Goal: Information Seeking & Learning: Learn about a topic

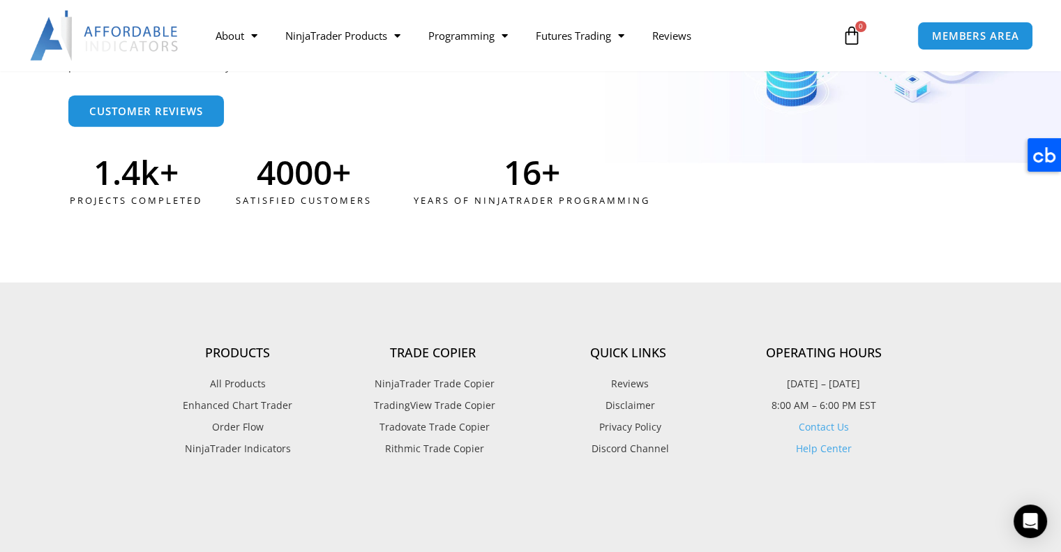
scroll to position [3737, 0]
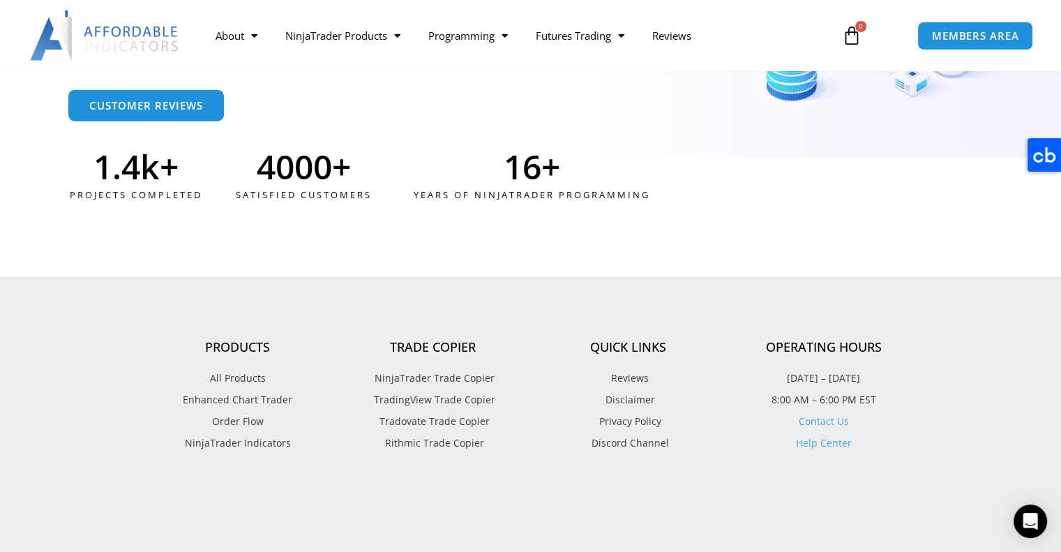
click at [429, 398] on span "TradingView Trade Copier" at bounding box center [432, 400] width 125 height 18
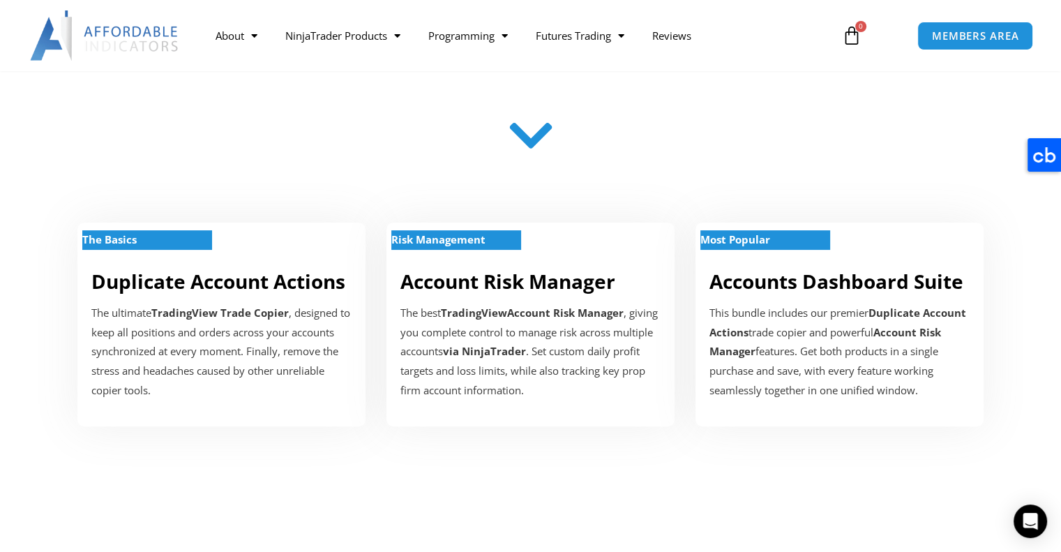
scroll to position [388, 0]
click at [218, 321] on p "The ultimate TradingView Trade Copier , designed to keep all positions and orde…" at bounding box center [221, 352] width 260 height 97
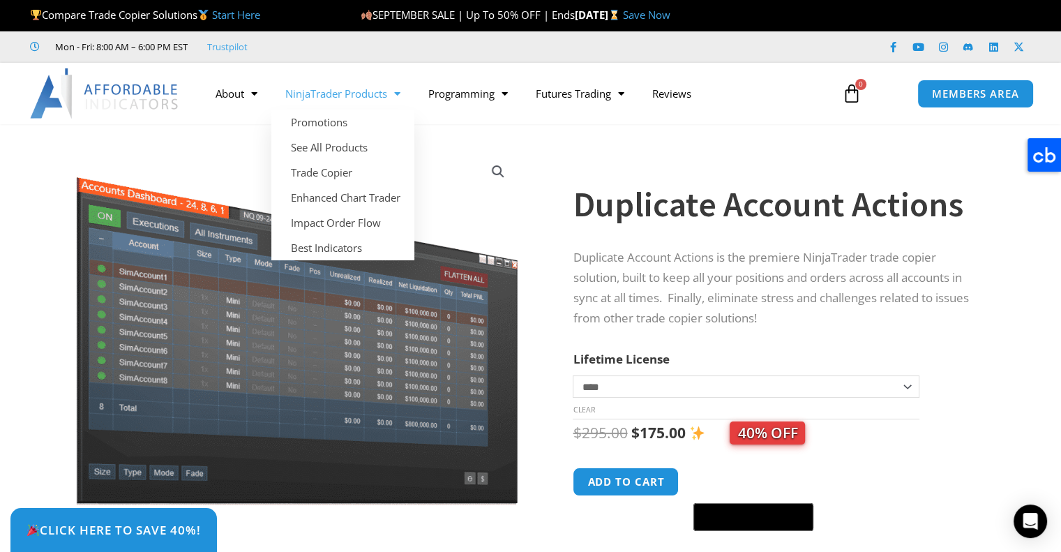
click at [398, 94] on span "Menu" at bounding box center [393, 94] width 13 height 24
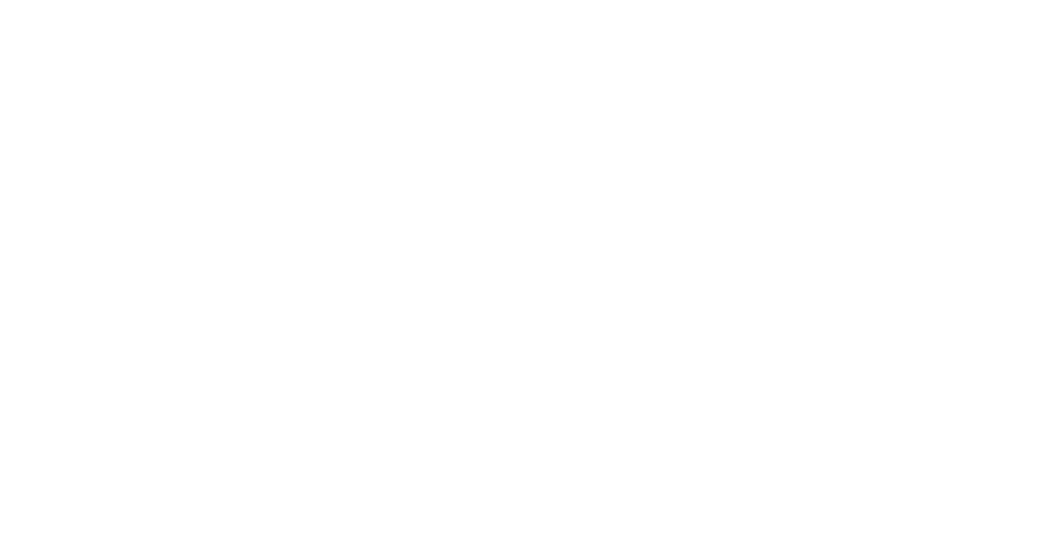
scroll to position [382, 0]
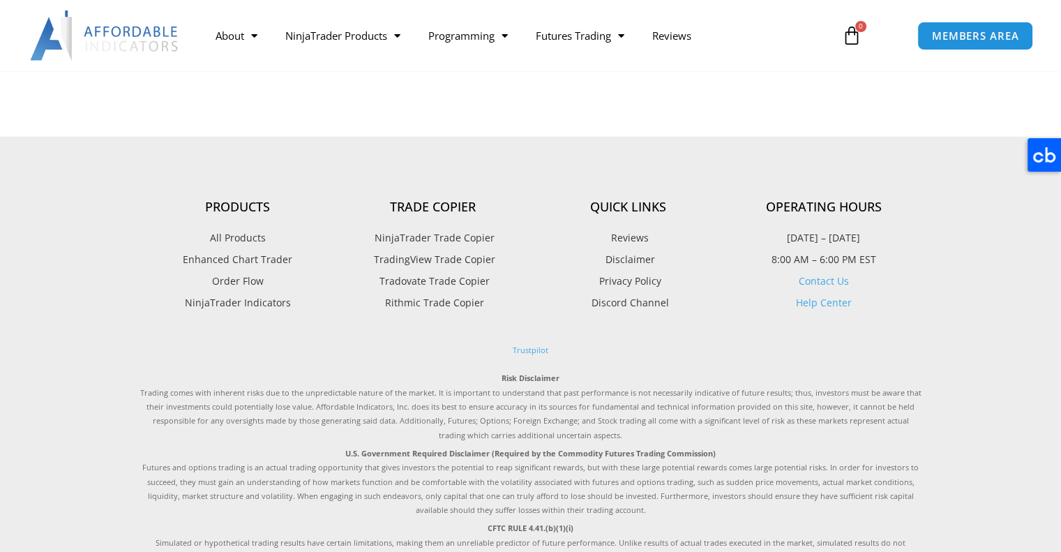
scroll to position [3737, 0]
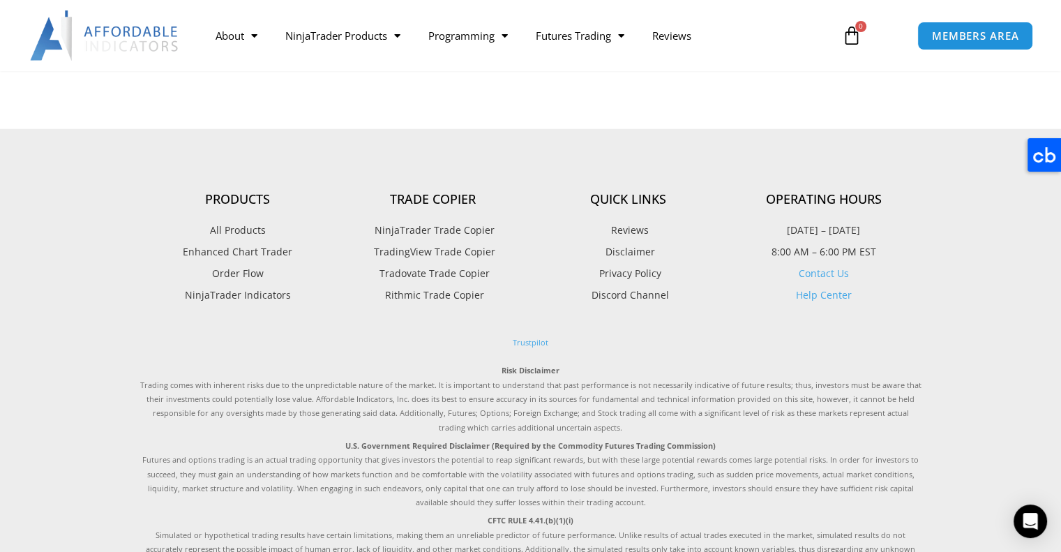
click at [449, 250] on span "TradingView Trade Copier" at bounding box center [432, 252] width 125 height 18
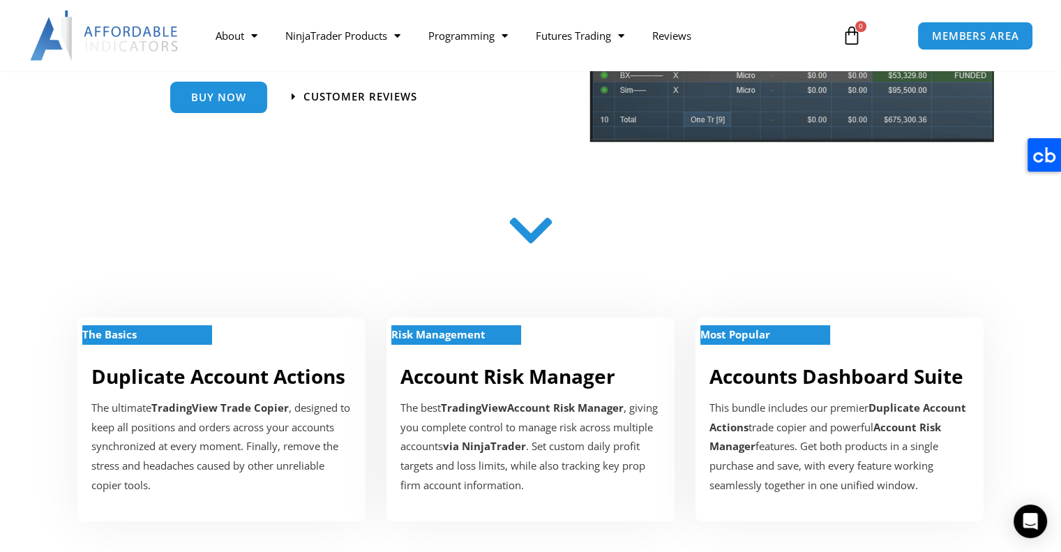
scroll to position [357, 0]
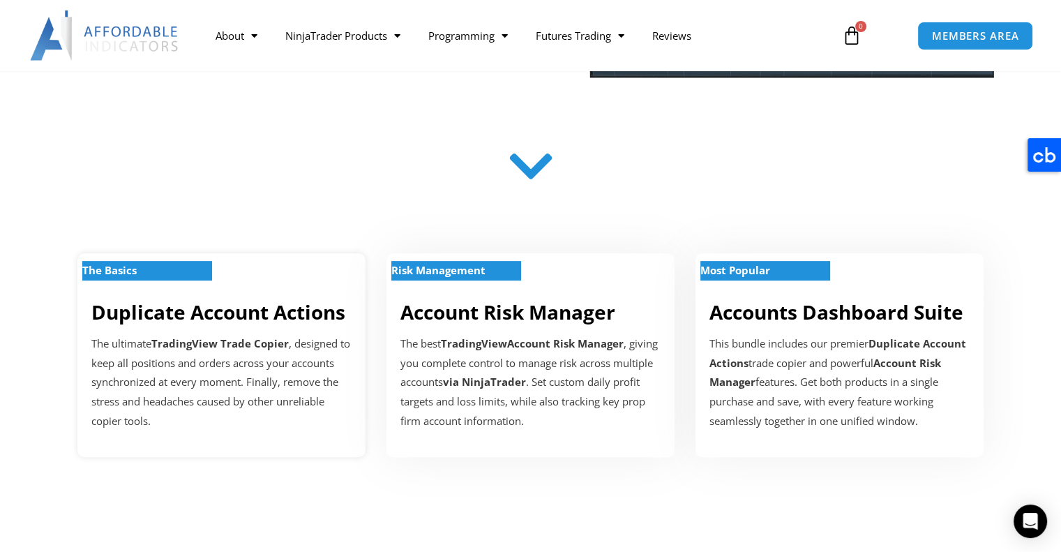
click at [188, 352] on p "The ultimate TradingView Trade Copier , designed to keep all positions and orde…" at bounding box center [221, 382] width 260 height 97
